Goal: Task Accomplishment & Management: Complete application form

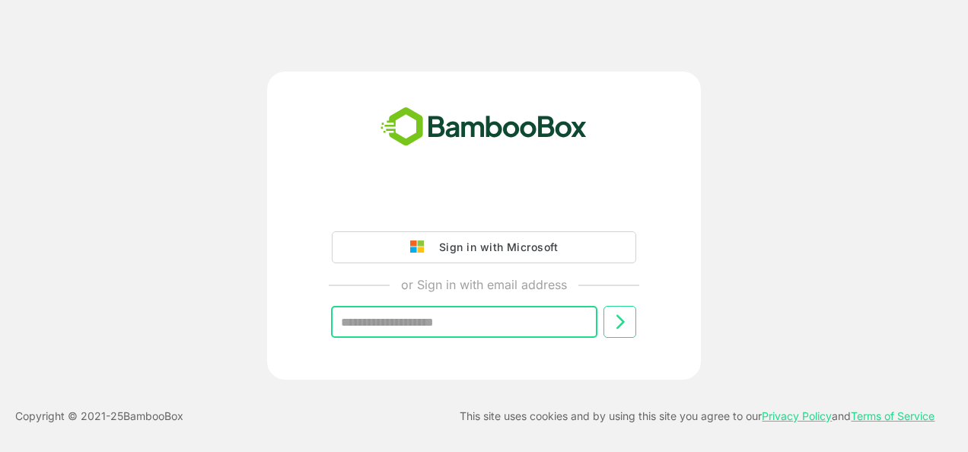
click at [463, 326] on input "text" at bounding box center [464, 322] width 266 height 32
type input "**********"
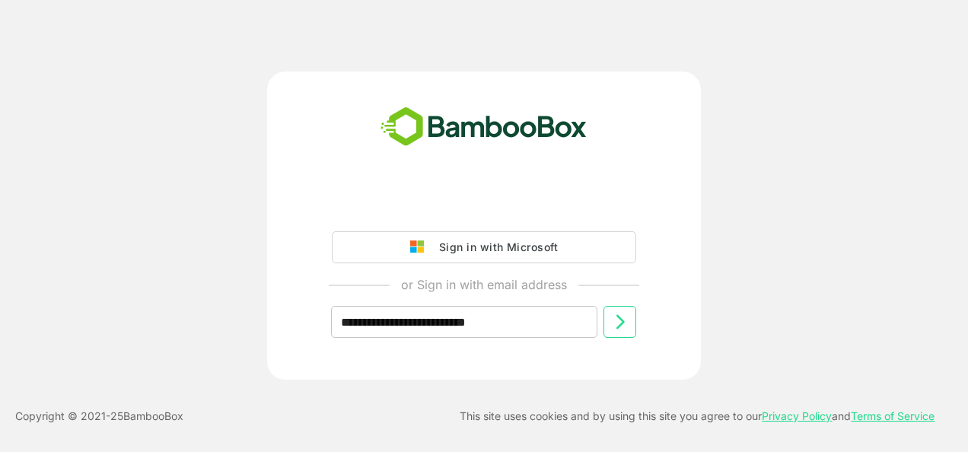
click at [624, 323] on icon at bounding box center [620, 322] width 8 height 14
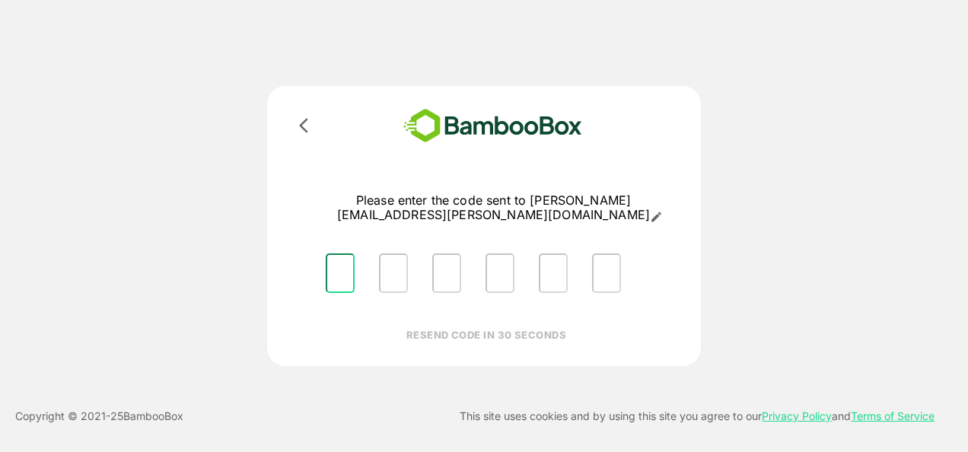
click at [349, 256] on input "Please enter OTP character 1" at bounding box center [340, 273] width 29 height 40
type input "*"
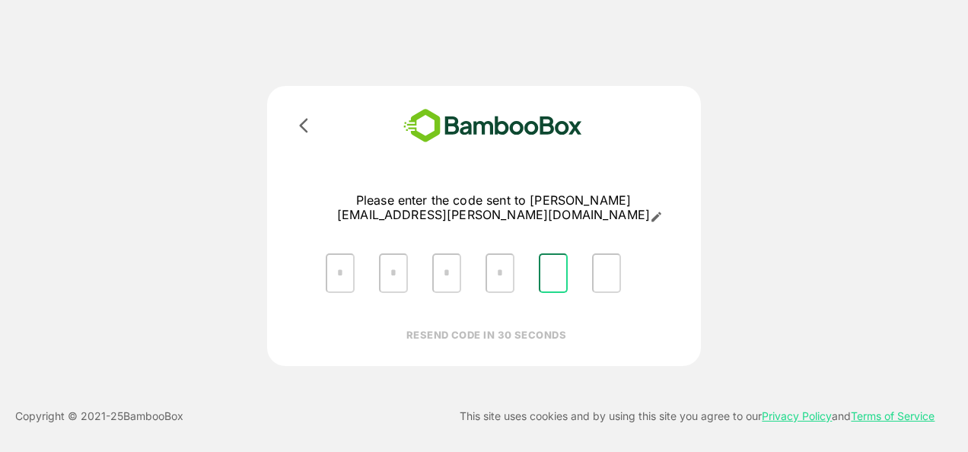
type input "*"
